Goal: Information Seeking & Learning: Check status

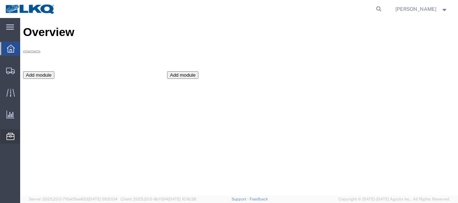
click at [0, 0] on span "Location Appointment" at bounding box center [0, 0] width 0 height 0
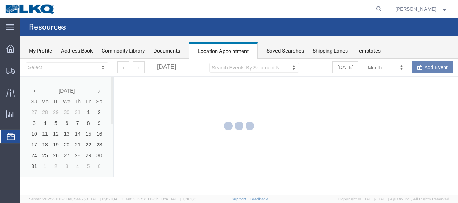
select select "27578"
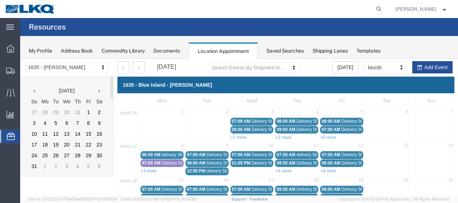
click at [100, 90] on icon at bounding box center [99, 91] width 2 height 5
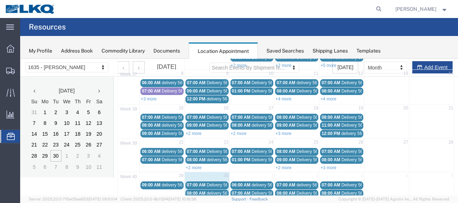
scroll to position [108, 0]
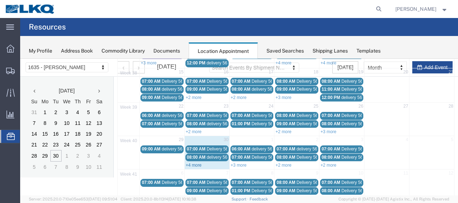
drag, startPoint x: 194, startPoint y: 160, endPoint x: 345, endPoint y: 260, distance: 180.9
click at [194, 163] on link "+4 more" at bounding box center [194, 165] width 16 height 5
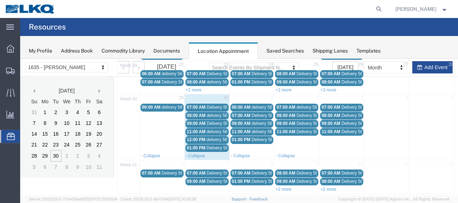
scroll to position [150, 0]
click at [0, 0] on span "Shipment Manager" at bounding box center [0, 0] width 0 height 0
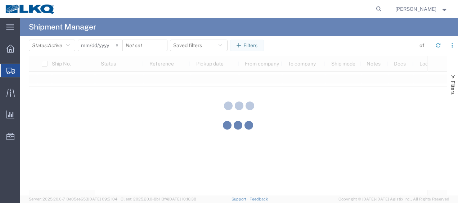
click at [71, 47] on div at bounding box center [239, 107] width 438 height 178
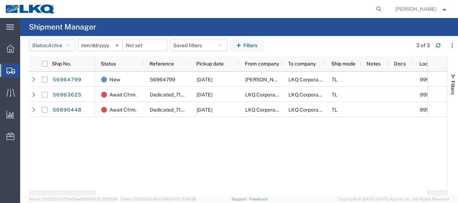
click at [70, 47] on icon "button" at bounding box center [68, 45] width 4 height 5
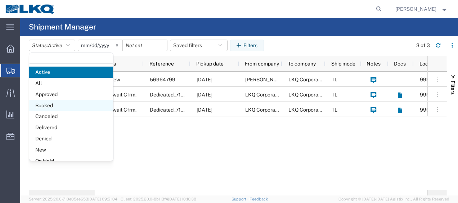
click at [49, 106] on span "Booked" at bounding box center [71, 105] width 84 height 11
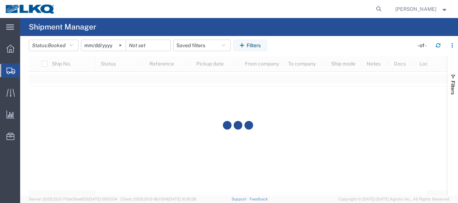
click at [86, 48] on input "[DATE]" at bounding box center [103, 45] width 44 height 11
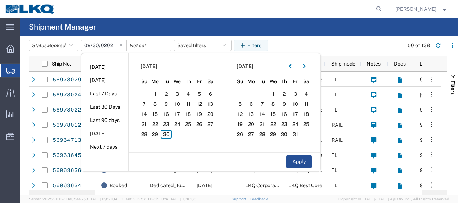
type input "[DATE]"
click at [170, 132] on span "30" at bounding box center [166, 134] width 11 height 9
click at [277, 93] on span "1" at bounding box center [273, 94] width 11 height 9
click at [305, 160] on button "Apply" at bounding box center [299, 161] width 26 height 13
type input "[DATE]"
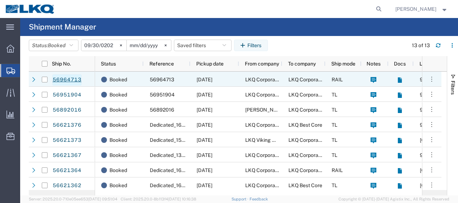
click at [76, 82] on link "56964713" at bounding box center [67, 80] width 30 height 12
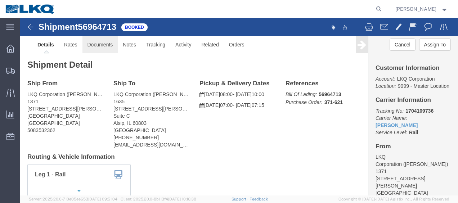
click link "Documents"
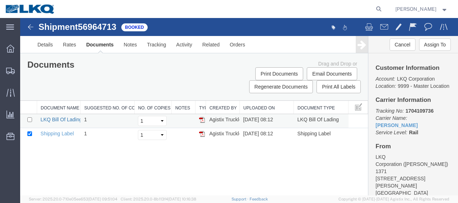
click at [63, 119] on link "LKQ Bill Of Lading" at bounding box center [61, 120] width 41 height 6
click at [30, 24] on img at bounding box center [30, 27] width 9 height 9
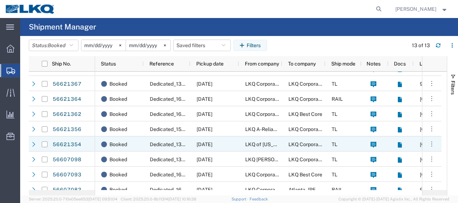
scroll to position [78, 0]
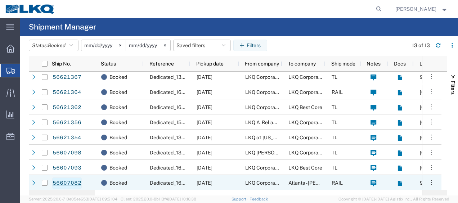
click at [73, 183] on link "56607082" at bounding box center [67, 184] width 30 height 12
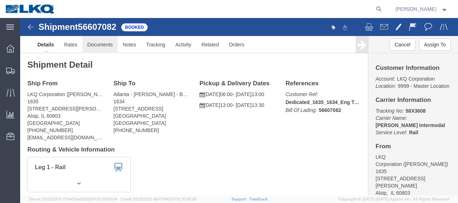
click link "Documents"
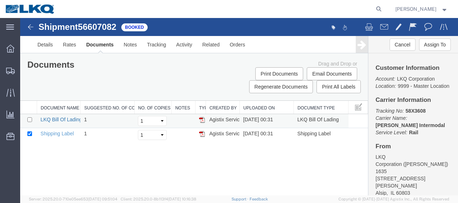
click at [55, 120] on link "LKQ Bill Of Lading" at bounding box center [61, 120] width 41 height 6
click at [32, 28] on img at bounding box center [30, 27] width 9 height 9
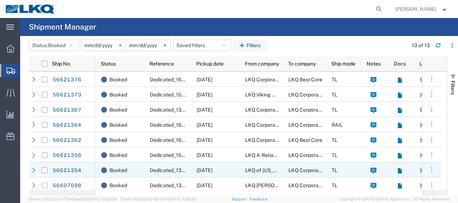
scroll to position [78, 0]
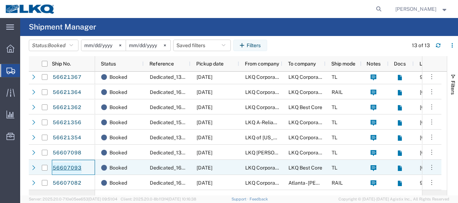
click at [76, 168] on link "56607093" at bounding box center [67, 168] width 30 height 12
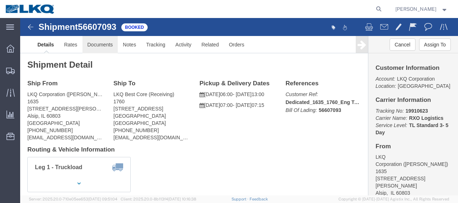
click link "Documents"
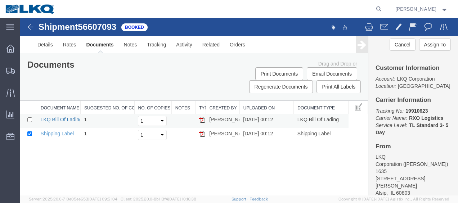
click at [61, 117] on link "LKQ Bill Of Lading" at bounding box center [61, 120] width 41 height 6
click at [31, 28] on img at bounding box center [30, 27] width 9 height 9
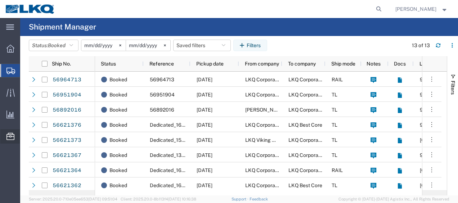
click at [0, 0] on span "Location Appointment" at bounding box center [0, 0] width 0 height 0
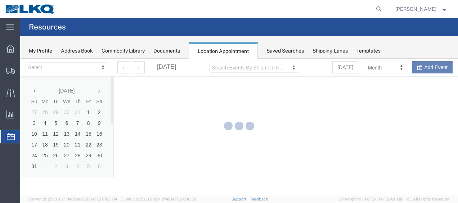
select select "27578"
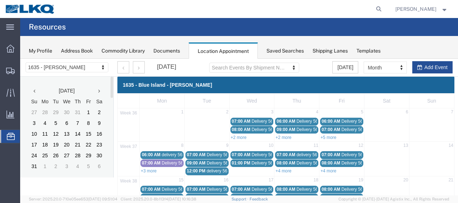
click at [99, 91] on icon at bounding box center [99, 91] width 2 height 5
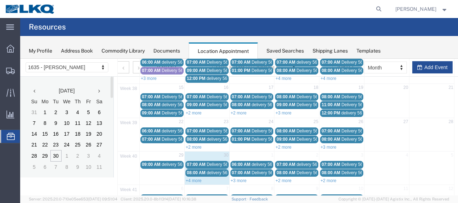
scroll to position [108, 0]
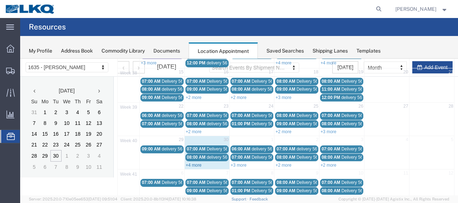
click at [197, 161] on div "+4 more" at bounding box center [207, 164] width 45 height 7
select select "1"
select select
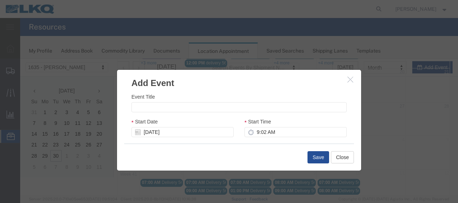
click at [347, 79] on button "button" at bounding box center [351, 79] width 9 height 9
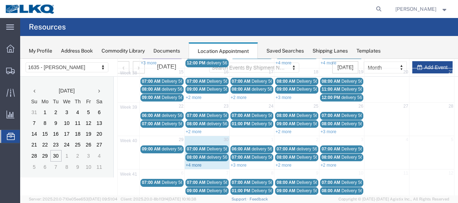
click at [191, 163] on link "+4 more" at bounding box center [194, 165] width 16 height 5
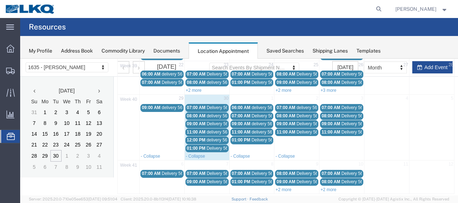
scroll to position [150, 0]
